Goal: Navigation & Orientation: Find specific page/section

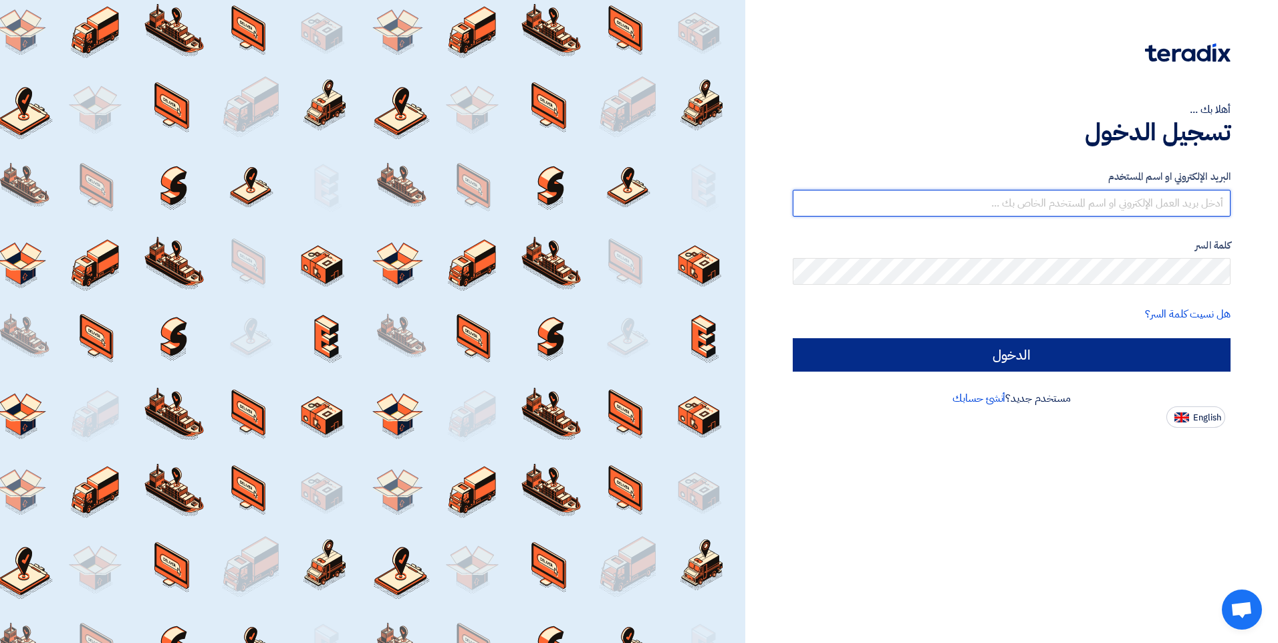
type input "[EMAIL_ADDRESS][DOMAIN_NAME]"
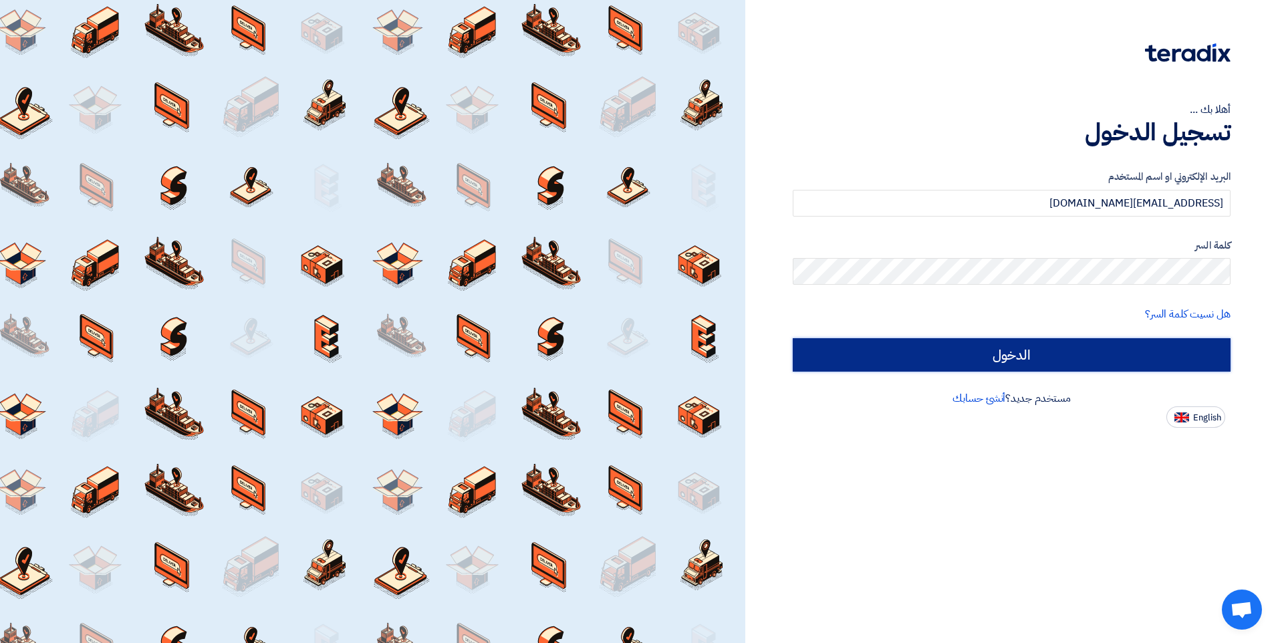
click at [1000, 364] on input "الدخول" at bounding box center [1011, 354] width 438 height 33
